Goal: Task Accomplishment & Management: Use online tool/utility

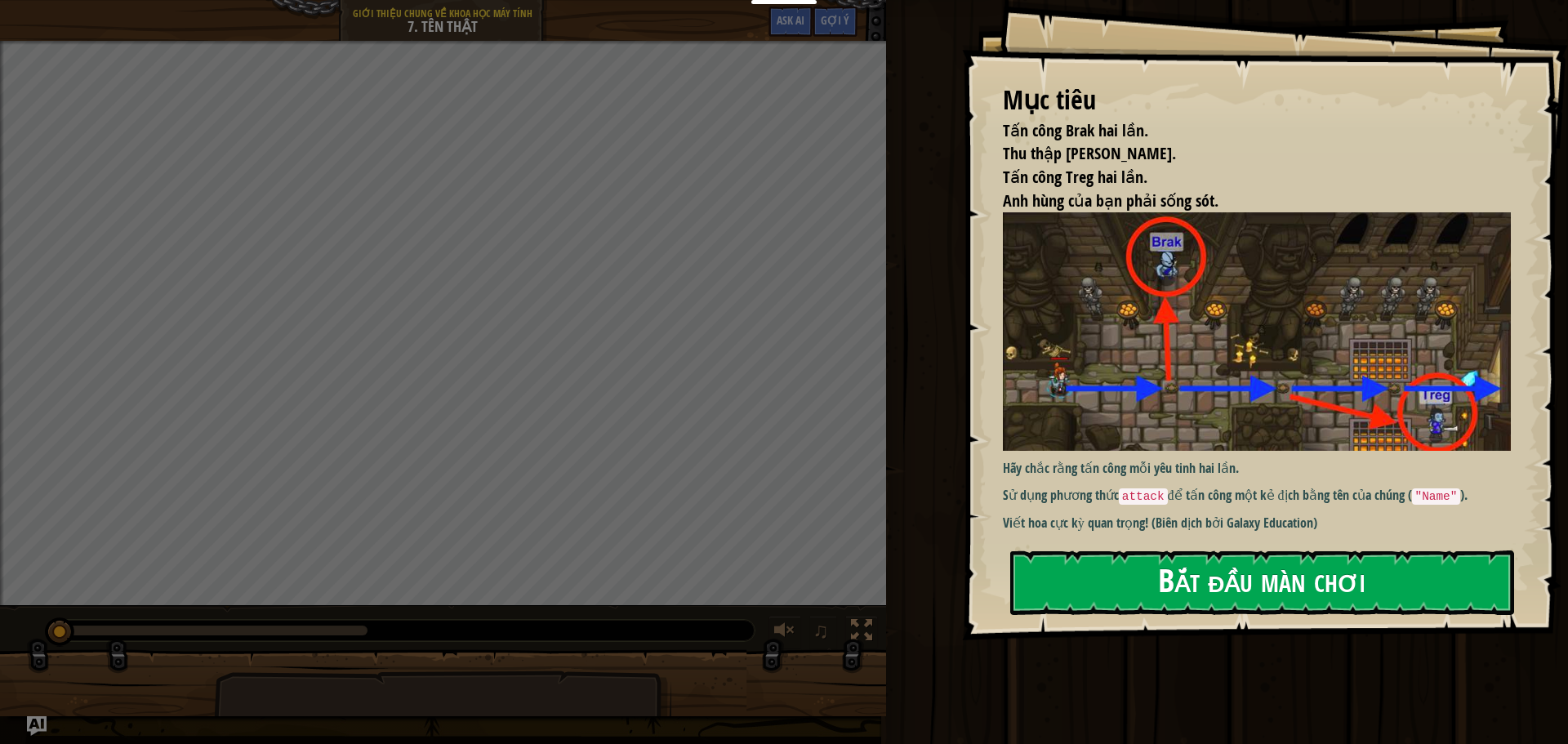
click at [1188, 550] on button "Bắt đầu màn chơi" at bounding box center [1261, 582] width 503 height 65
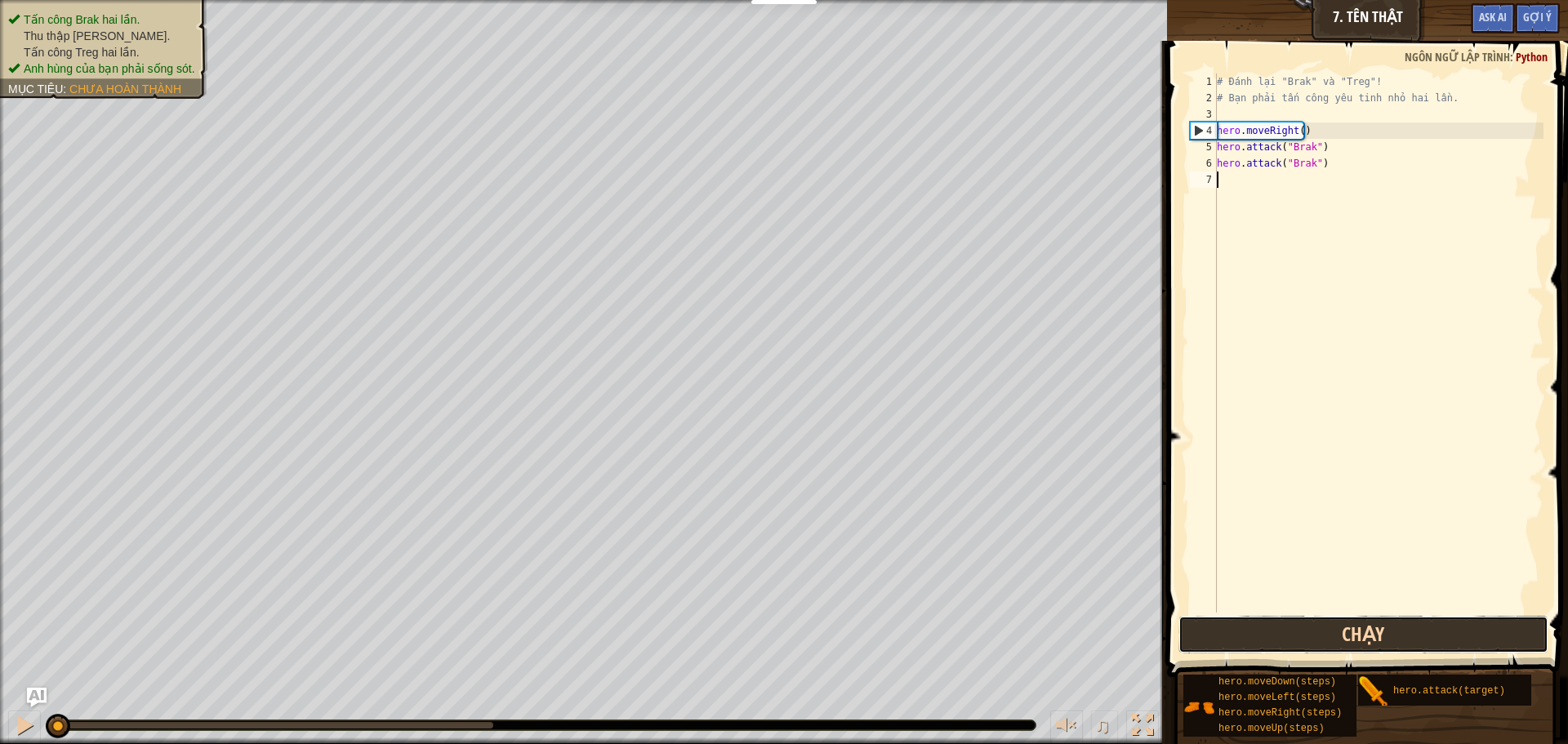
click at [1278, 624] on button "Chạy" at bounding box center [1362, 635] width 369 height 38
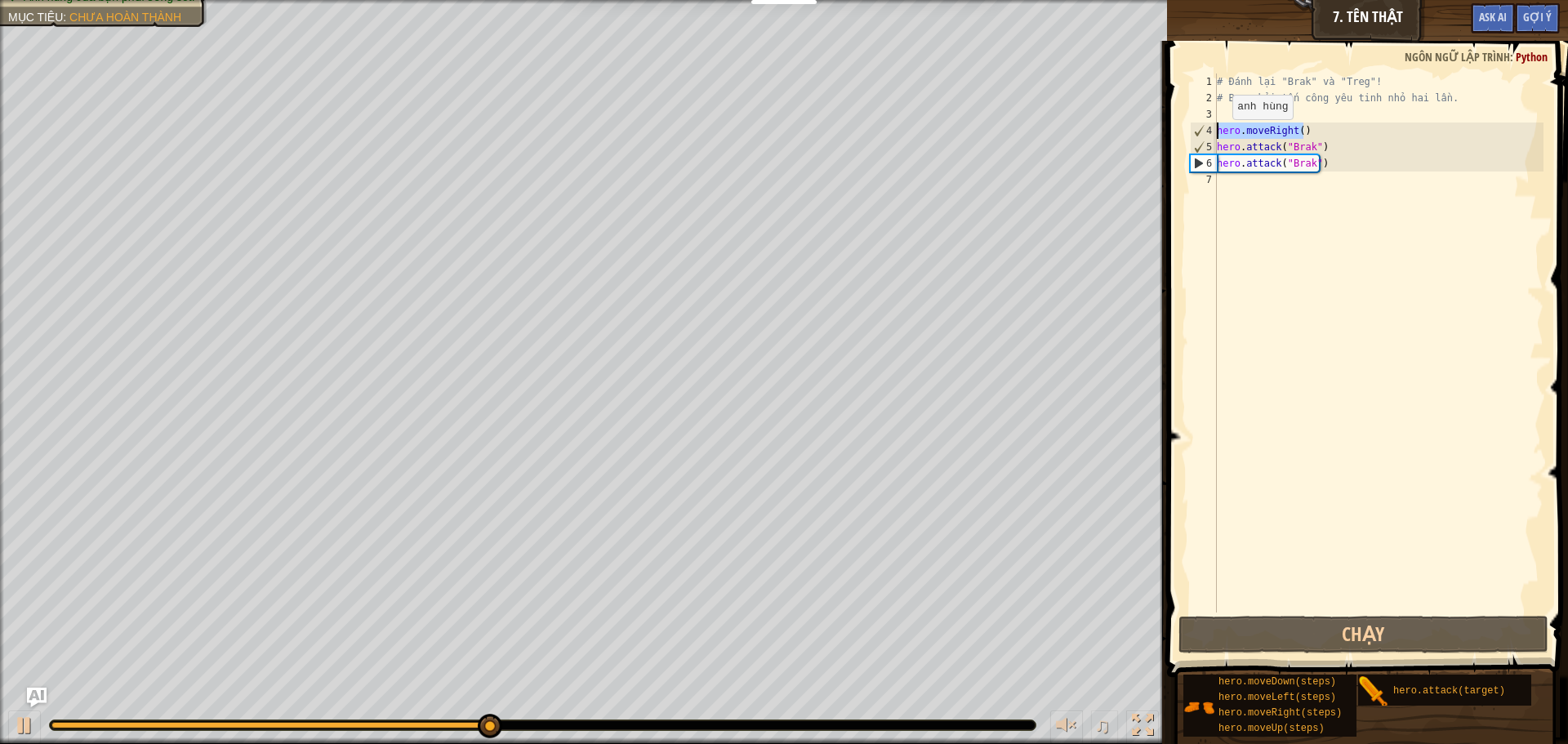
drag, startPoint x: 1300, startPoint y: 135, endPoint x: 1189, endPoint y: 138, distance: 111.0
click at [1189, 138] on div "1 2 3 4 5 6 7 # Đánh lại "Brak" và "Treg"! # Bạn phải tấn công yêu tinh nhỏ hai…" at bounding box center [1364, 343] width 356 height 539
type textarea "hero.moveRight()"
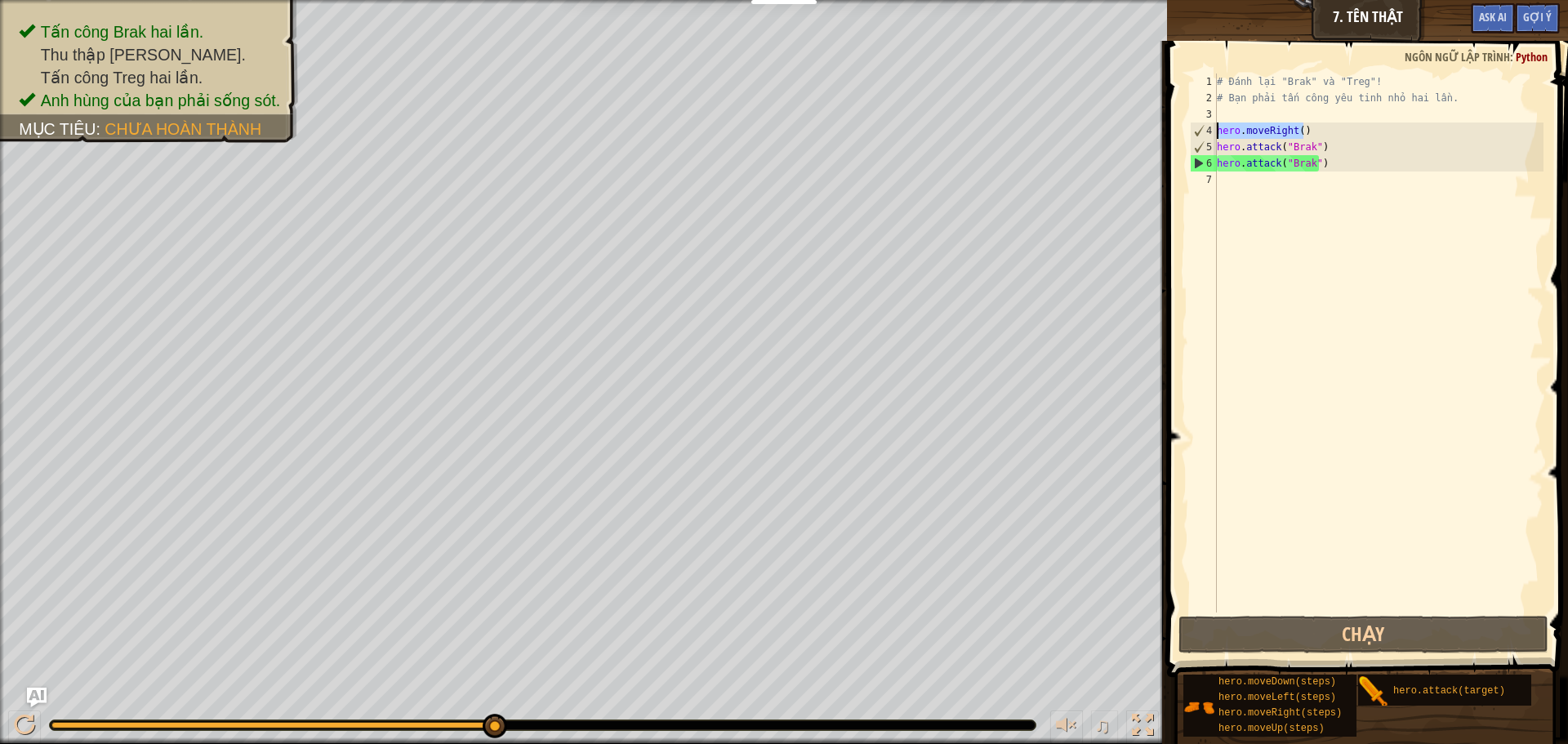
click at [1233, 186] on div "# Đánh lại "Brak" và "Treg"! # Bạn phải tấn công yêu tinh nhỏ hai lần. hero . m…" at bounding box center [1378, 360] width 330 height 572
paste textarea "hero.moveRight()"
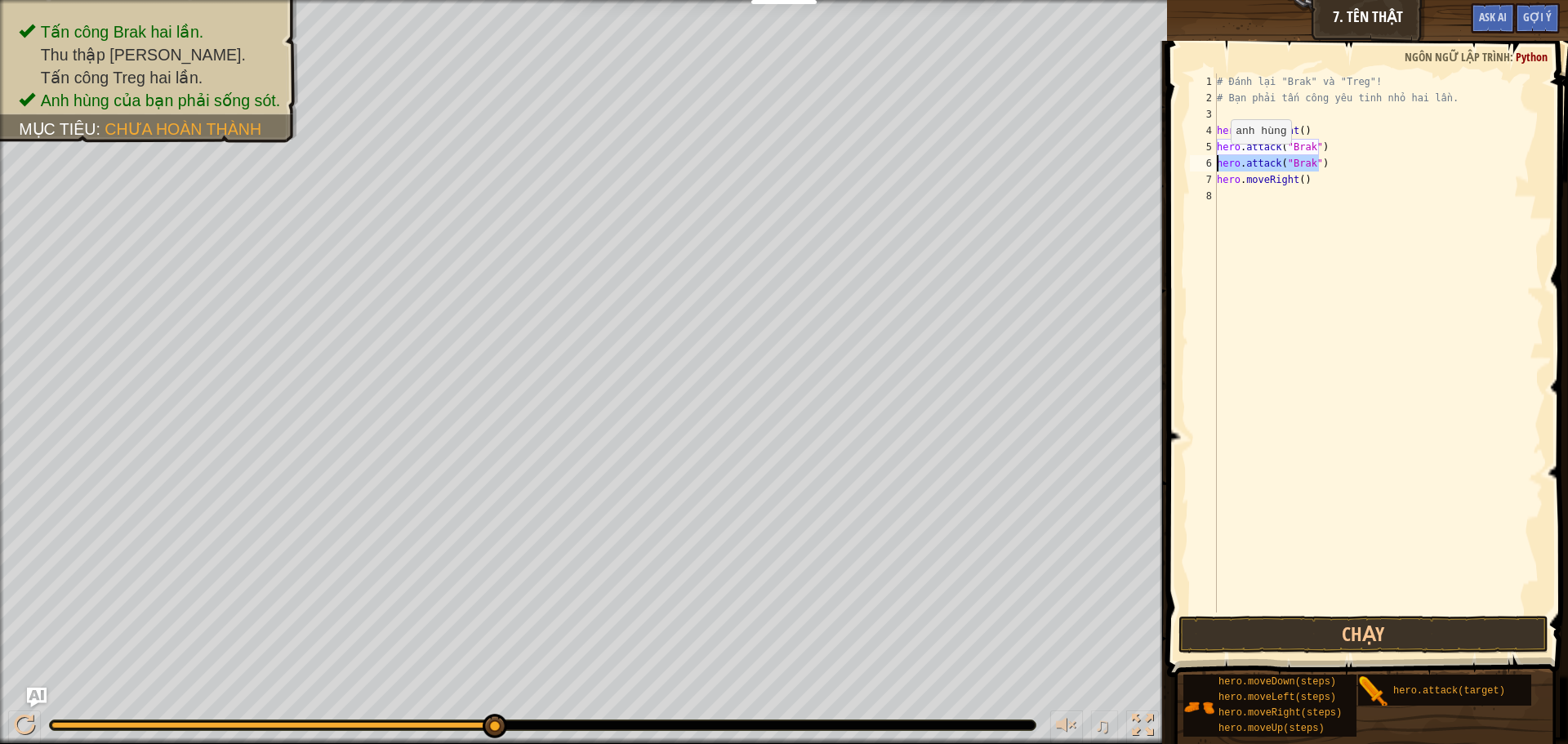
drag, startPoint x: 1327, startPoint y: 164, endPoint x: 1196, endPoint y: 163, distance: 131.0
click at [1196, 163] on div "hero.moveRight() 1 2 3 4 5 6 7 8 # Đánh lại "Brak" và "Treg"! # Bạn phải tấn cô…" at bounding box center [1364, 343] width 356 height 539
type textarea "hero.attack("Brak")"
click at [1235, 195] on div "# Đánh lại "Brak" và "Treg"! # Bạn phải tấn công yêu tinh nhỏ hai lần. hero . m…" at bounding box center [1378, 360] width 330 height 572
paste textarea "hero.attack("Brak")"
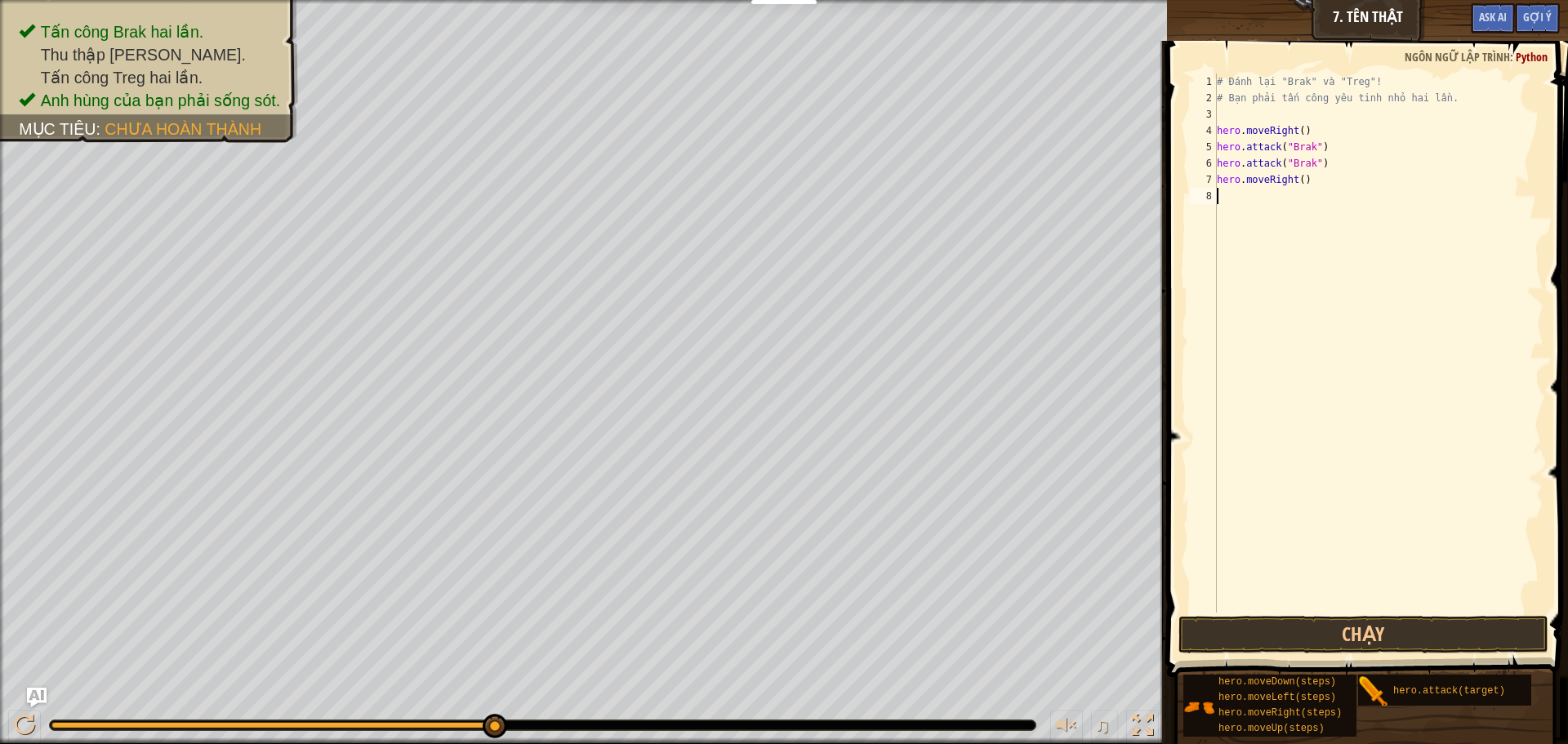
type textarea "hero.attack("Brak")"
click at [1223, 213] on div "# Đánh lại "Brak" và "Treg"! # Bạn phải tấn công yêu tinh nhỏ hai lần. hero . m…" at bounding box center [1378, 360] width 330 height 572
paste textarea "hero.attack("Brak")"
click at [1314, 214] on div "# Đánh lại "Brak" và "Treg"! # Bạn phải tấn công yêu tinh nhỏ hai lần. hero . m…" at bounding box center [1380, 360] width 325 height 572
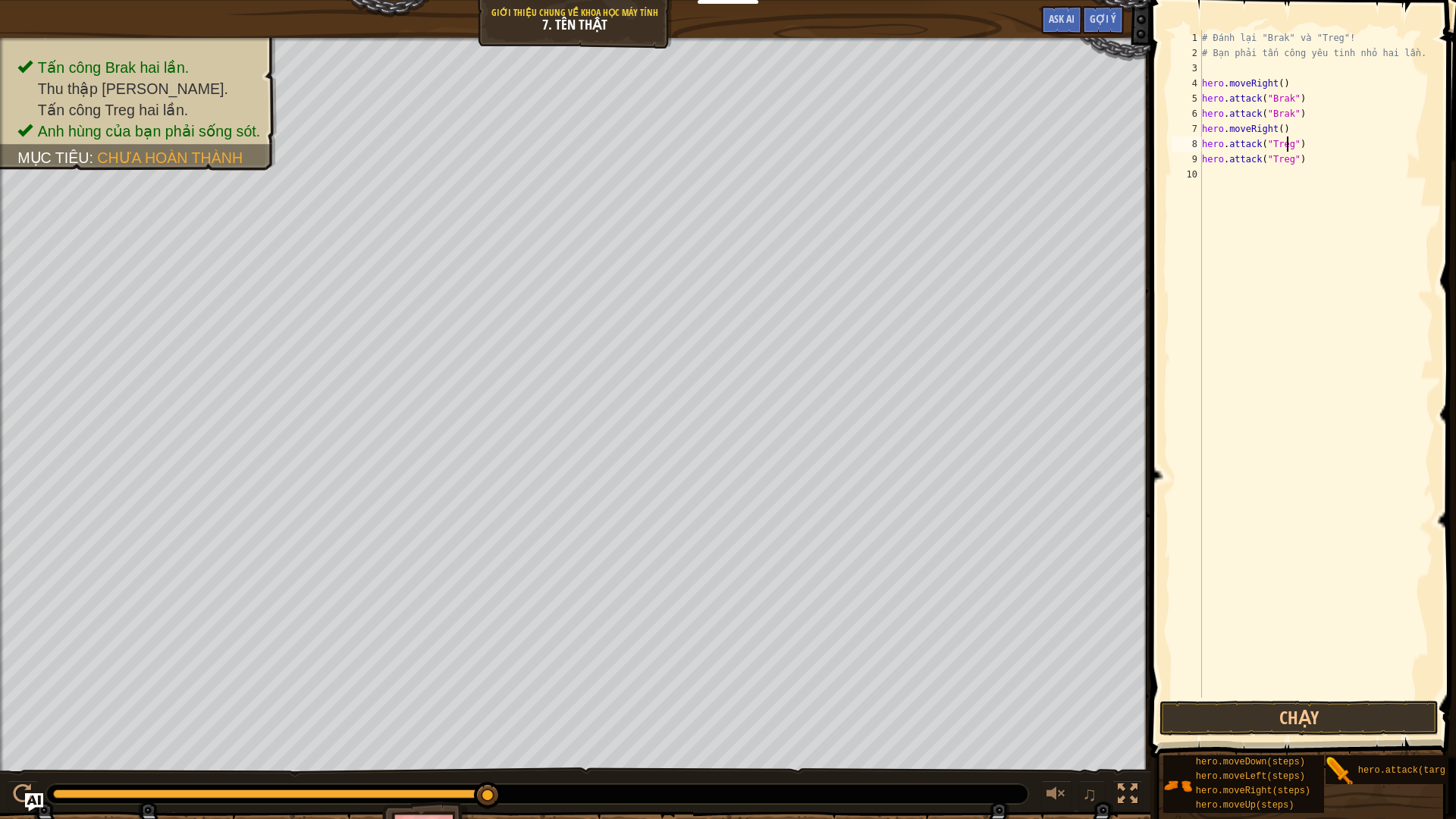
scroll to position [6, 6]
type textarea "hero.attack("Treg")"
click at [1288, 690] on span at bounding box center [1304, 357] width 317 height 802
click at [1291, 690] on button "Chạy" at bounding box center [1298, 718] width 279 height 35
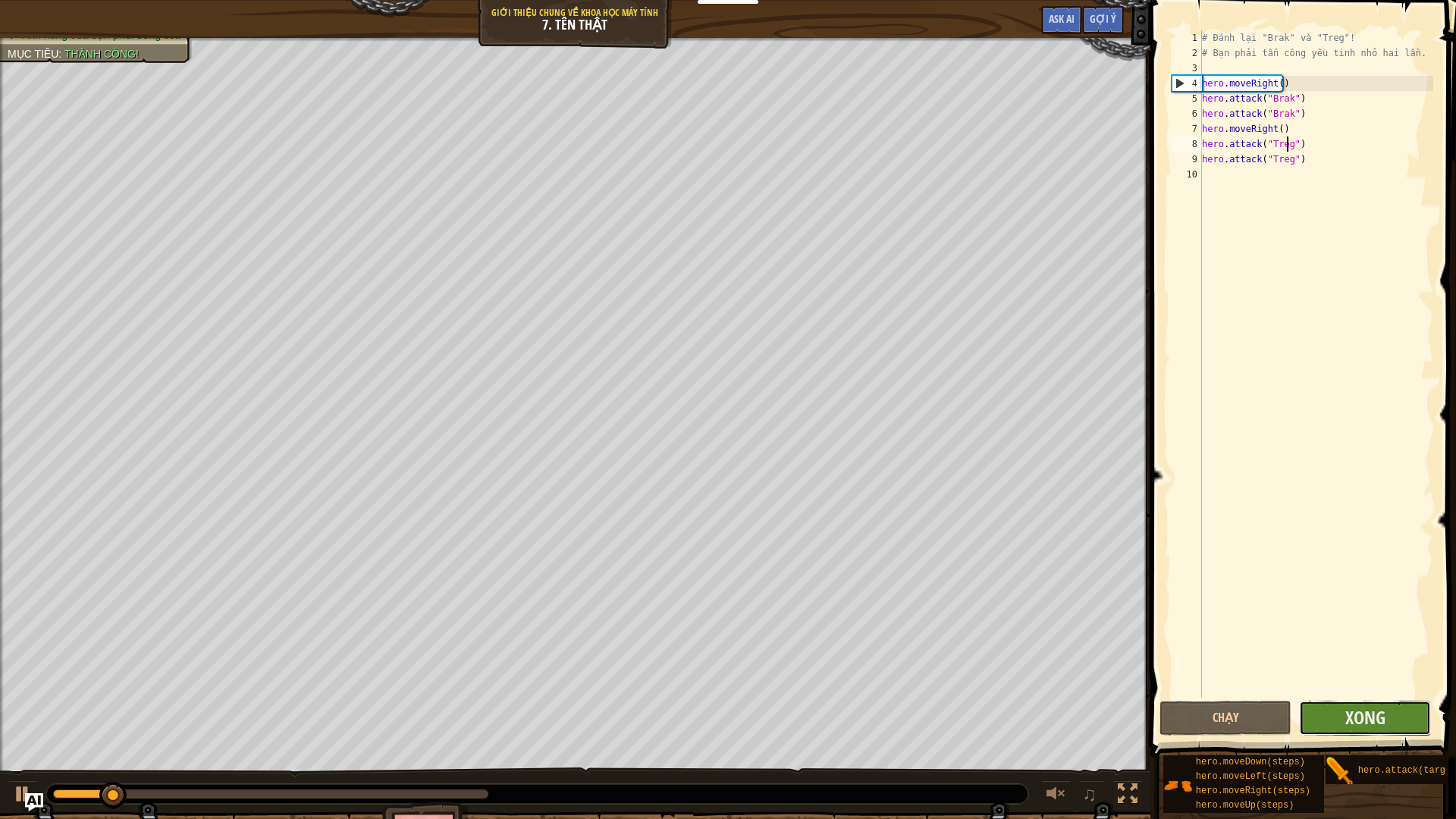
click at [1343, 690] on button "Xong" at bounding box center [1364, 718] width 132 height 35
